Goal: Navigation & Orientation: Understand site structure

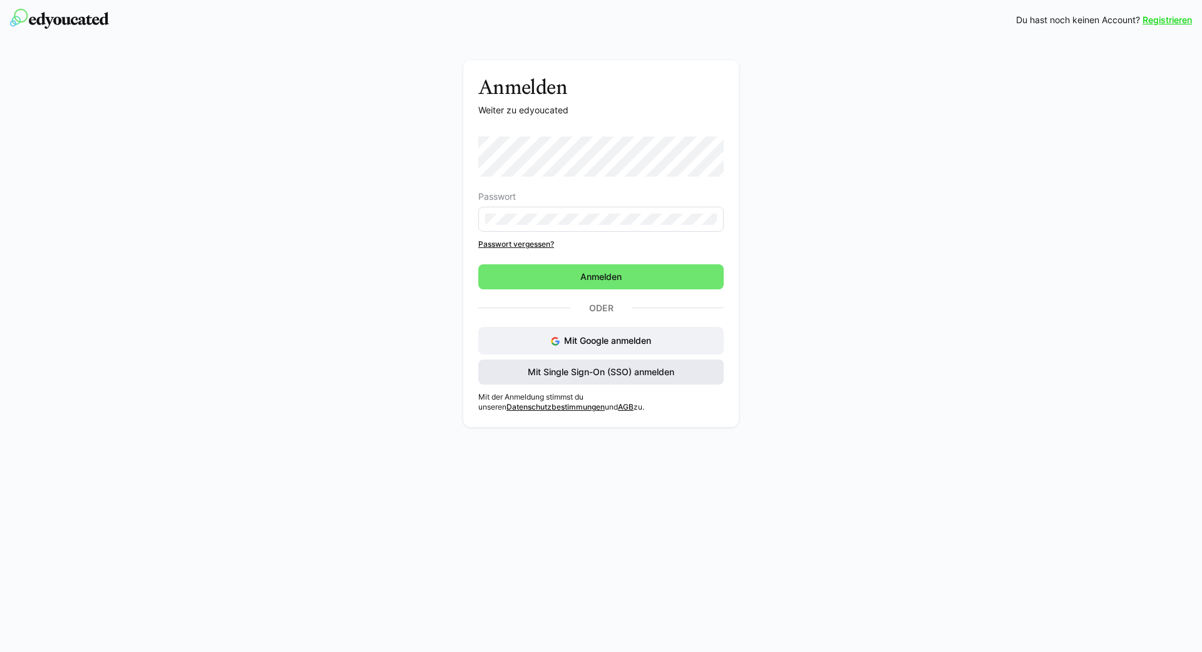
click at [603, 376] on span "Mit Single Sign-On (SSO) anmelden" at bounding box center [600, 371] width 245 height 25
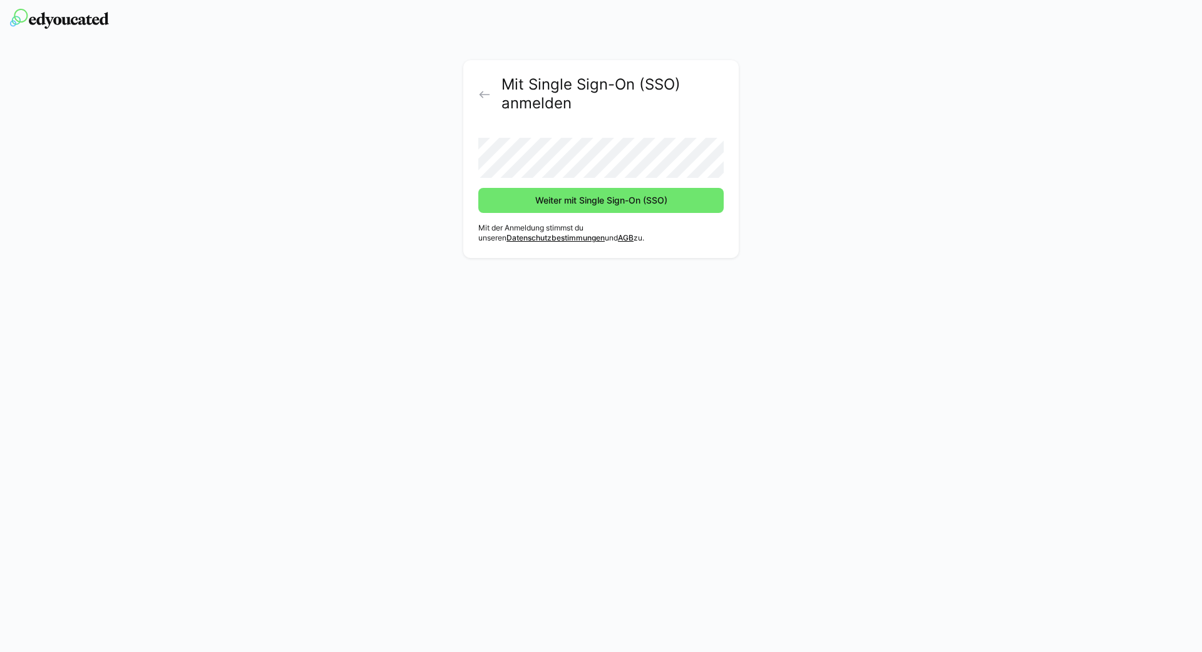
click at [478, 188] on button "Weiter mit Single Sign-On (SSO)" at bounding box center [600, 200] width 245 height 25
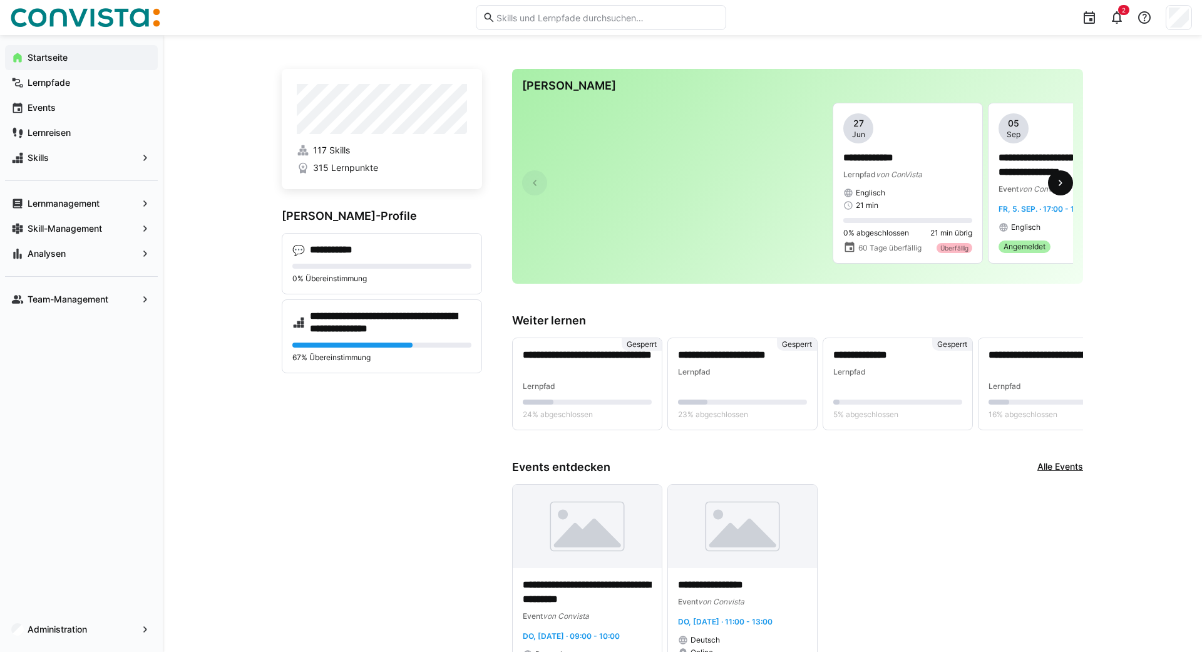
click at [1056, 178] on eds-icon at bounding box center [1060, 183] width 13 height 13
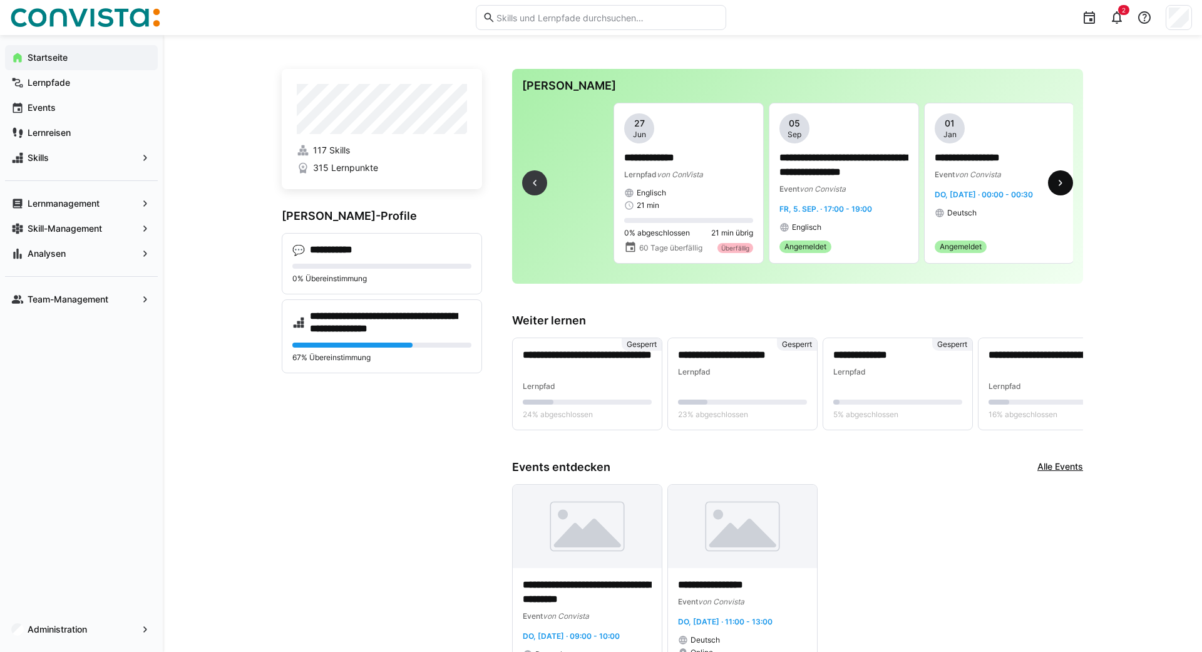
scroll to position [0, 220]
click at [532, 177] on eds-icon at bounding box center [534, 183] width 13 height 13
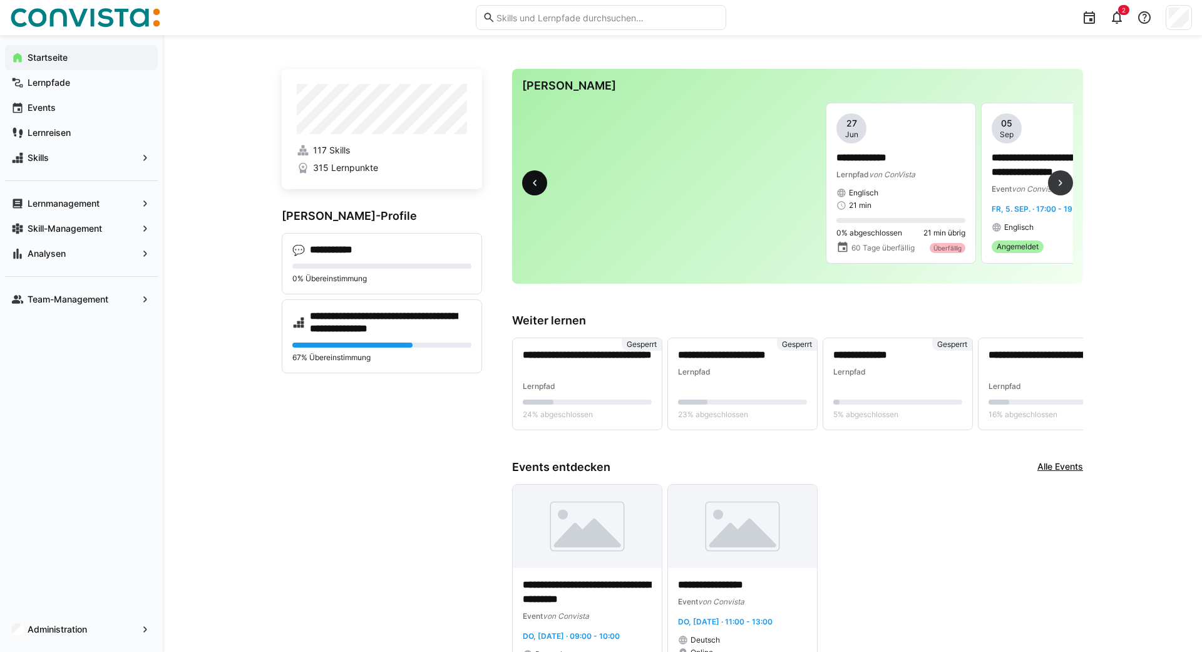
click at [532, 177] on eds-icon at bounding box center [534, 183] width 13 height 13
click at [0, 0] on app-navigation-label "Skill-Management" at bounding box center [0, 0] width 0 height 0
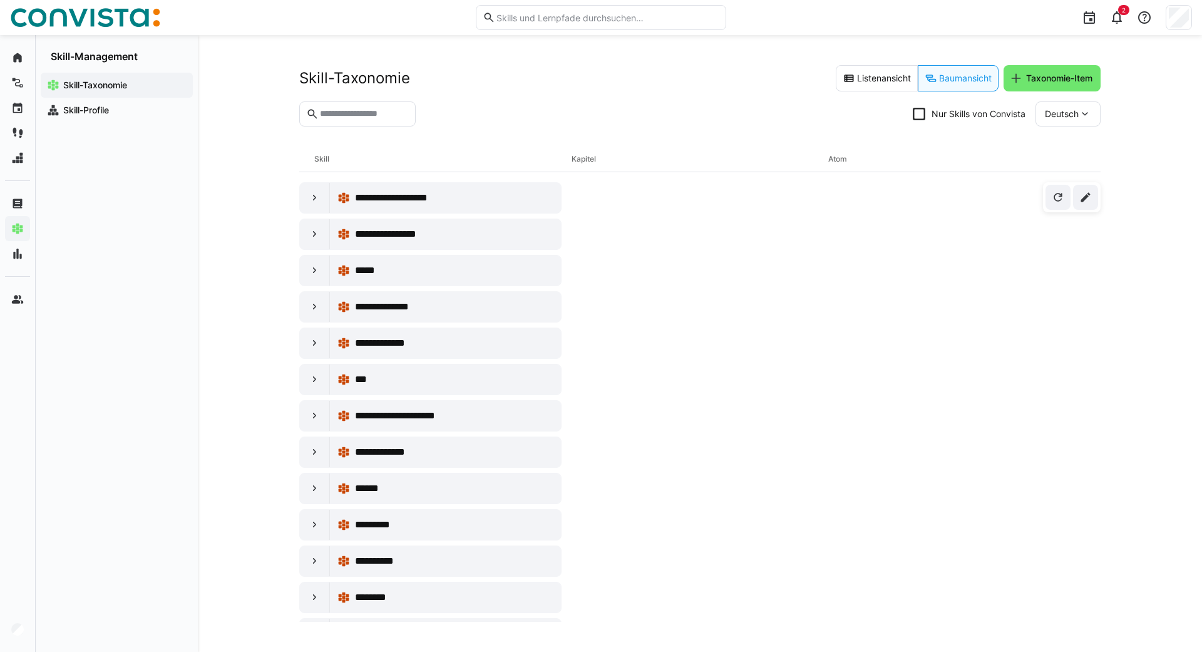
click at [922, 113] on icon at bounding box center [919, 114] width 13 height 13
drag, startPoint x: 1088, startPoint y: 262, endPoint x: 1092, endPoint y: 277, distance: 15.7
click at [1092, 277] on div "**********" at bounding box center [694, 399] width 801 height 445
click at [0, 0] on app-navigation-label "Skill-Profile" at bounding box center [0, 0] width 0 height 0
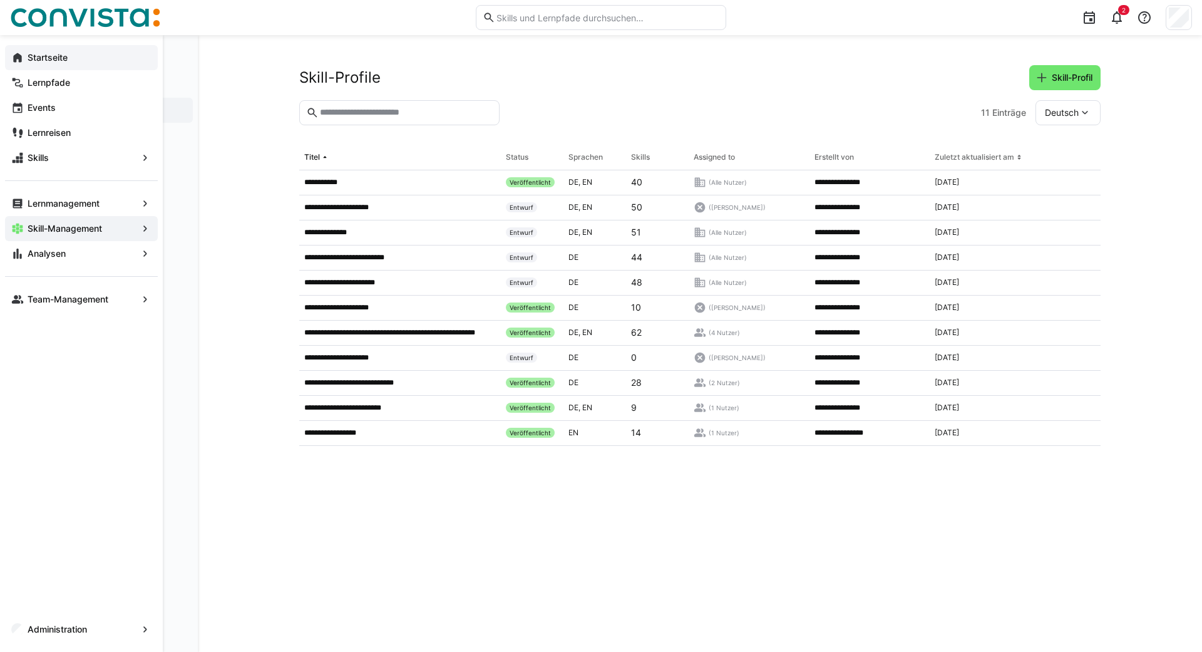
click at [14, 63] on eds-icon at bounding box center [17, 57] width 13 height 13
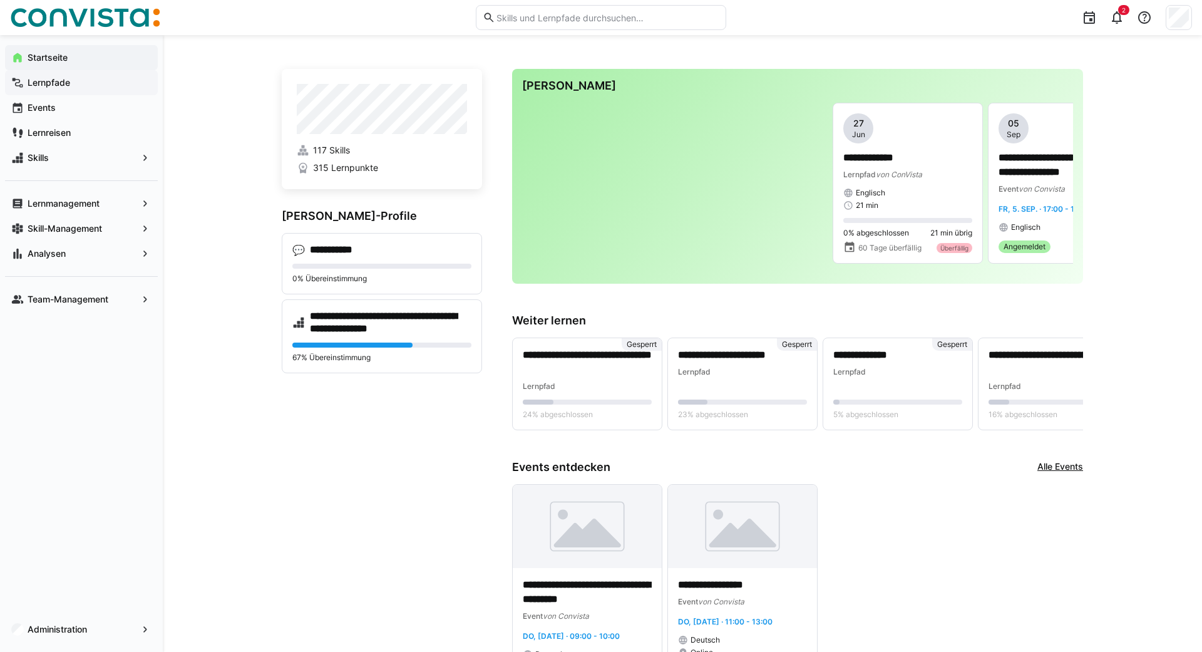
click at [0, 0] on app-navigation-label "Lernpfade" at bounding box center [0, 0] width 0 height 0
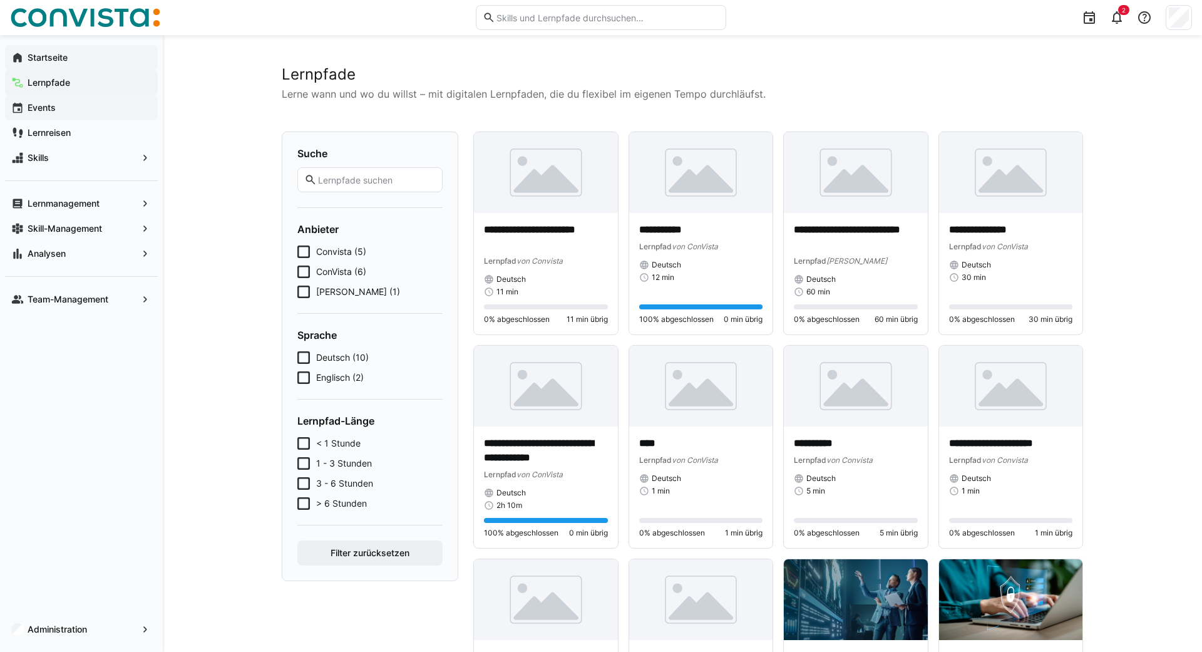
click at [46, 101] on span "Events" at bounding box center [89, 107] width 126 height 13
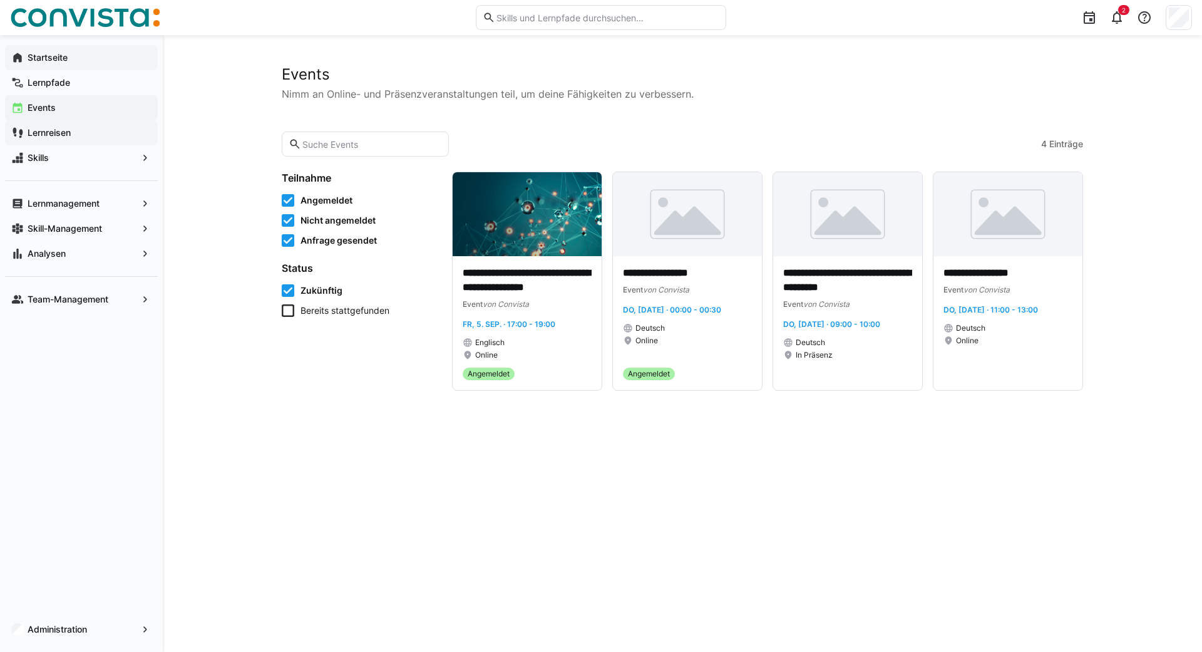
click at [0, 0] on app-navigation-label "Lernreisen" at bounding box center [0, 0] width 0 height 0
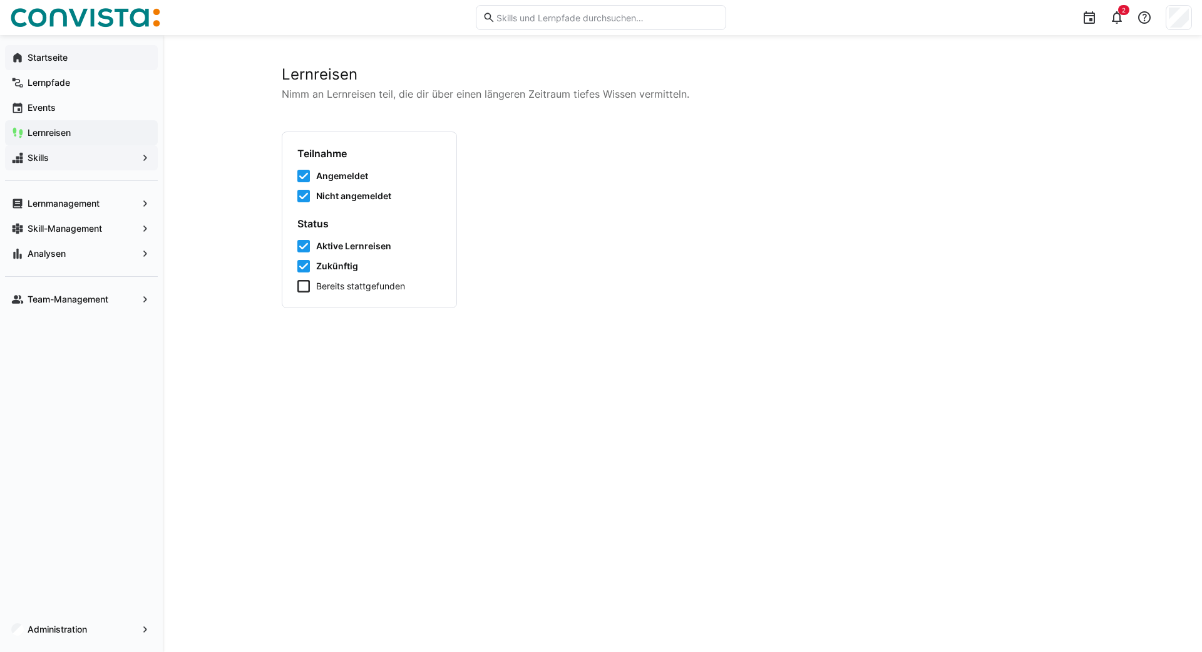
click at [0, 0] on app-navigation-label "Skills" at bounding box center [0, 0] width 0 height 0
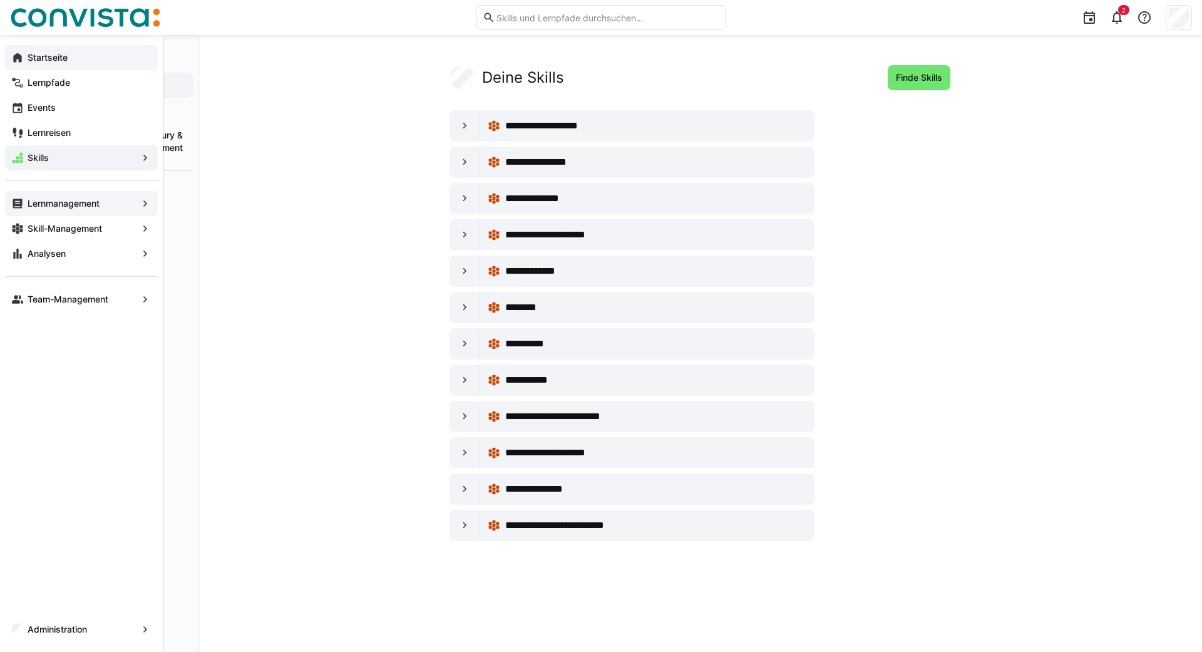
click at [0, 0] on app-navigation-label "Lernmanagement" at bounding box center [0, 0] width 0 height 0
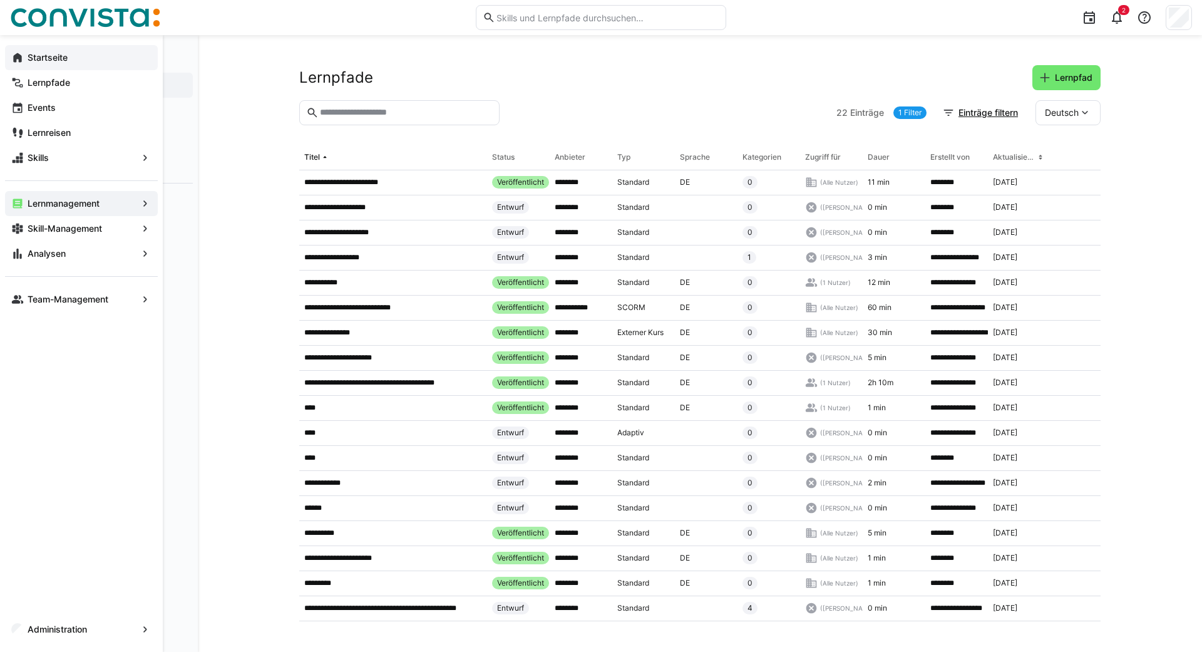
click at [0, 0] on app-navigation-label "Startseite" at bounding box center [0, 0] width 0 height 0
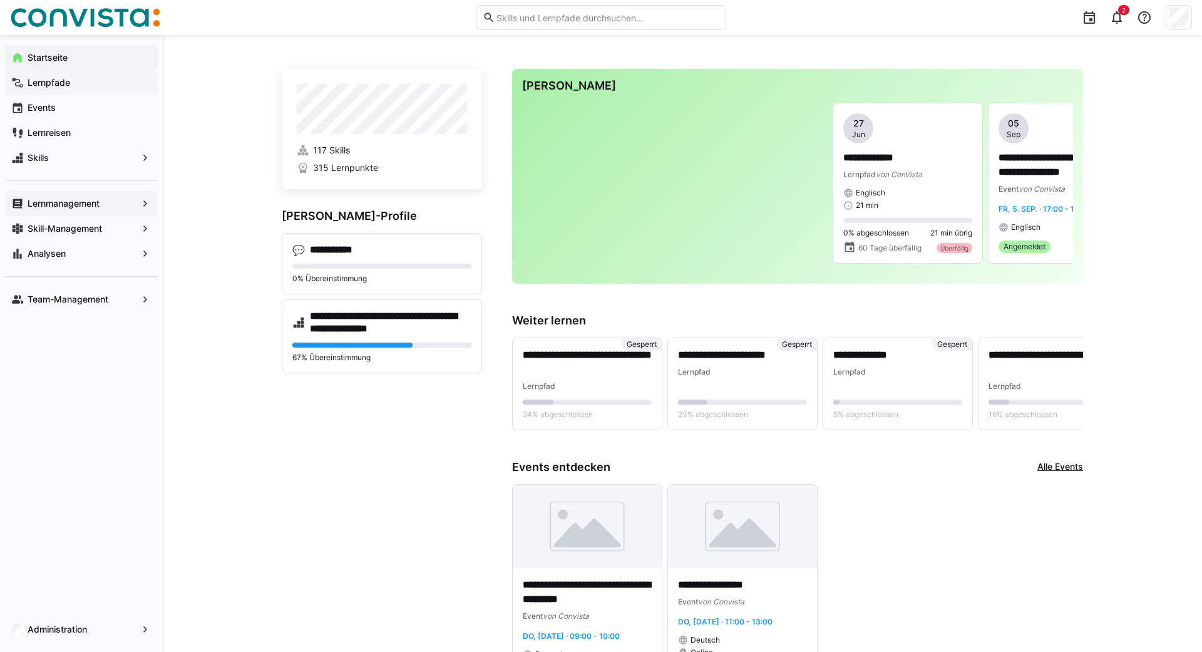
click at [0, 0] on app-navigation-label "Lernpfade" at bounding box center [0, 0] width 0 height 0
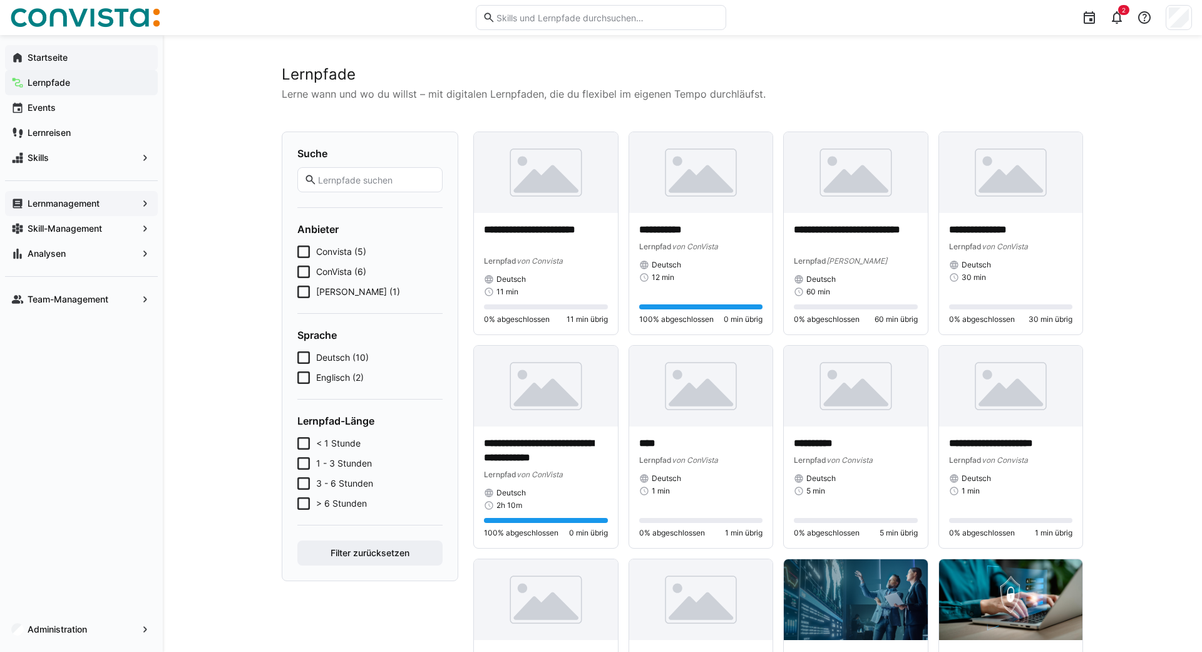
click at [43, 51] on span "Startseite" at bounding box center [89, 57] width 126 height 13
